Goal: Download file/media

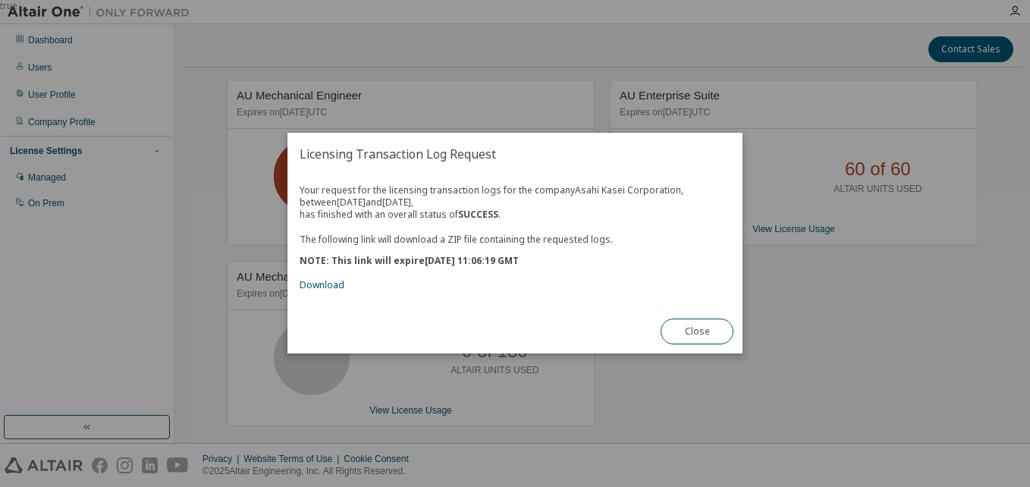
drag, startPoint x: 698, startPoint y: 332, endPoint x: 358, endPoint y: 374, distance: 342.4
click at [417, 0] on div "true Licensing Transaction Log Request Your request for the licensing transacti…" at bounding box center [515, 0] width 1030 height 0
click at [312, 290] on link "Download" at bounding box center [322, 285] width 45 height 13
click at [690, 332] on button "Close" at bounding box center [697, 332] width 73 height 26
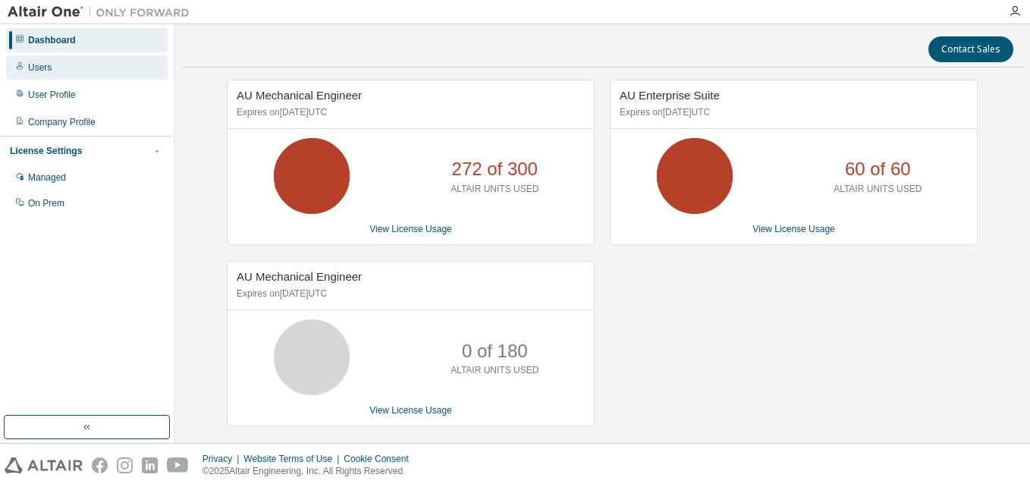
click at [96, 68] on div "Users" at bounding box center [87, 67] width 162 height 24
